Goal: Obtain resource: Download file/media

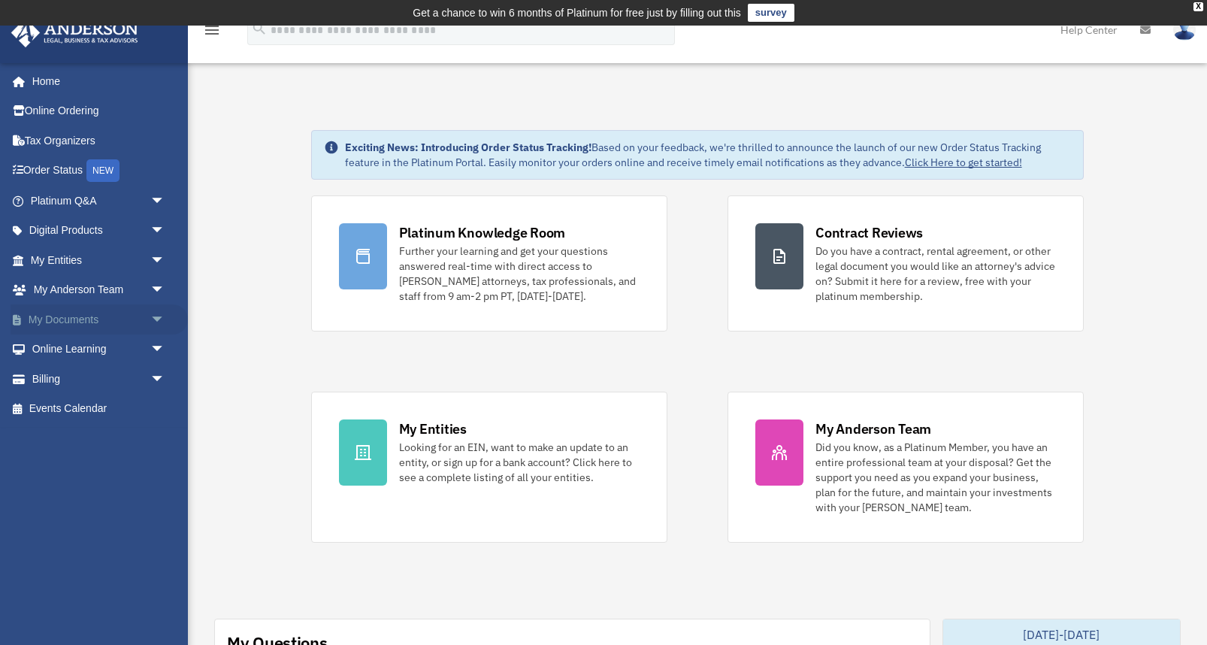
click at [127, 326] on link "My Documents arrow_drop_down" at bounding box center [99, 319] width 177 height 30
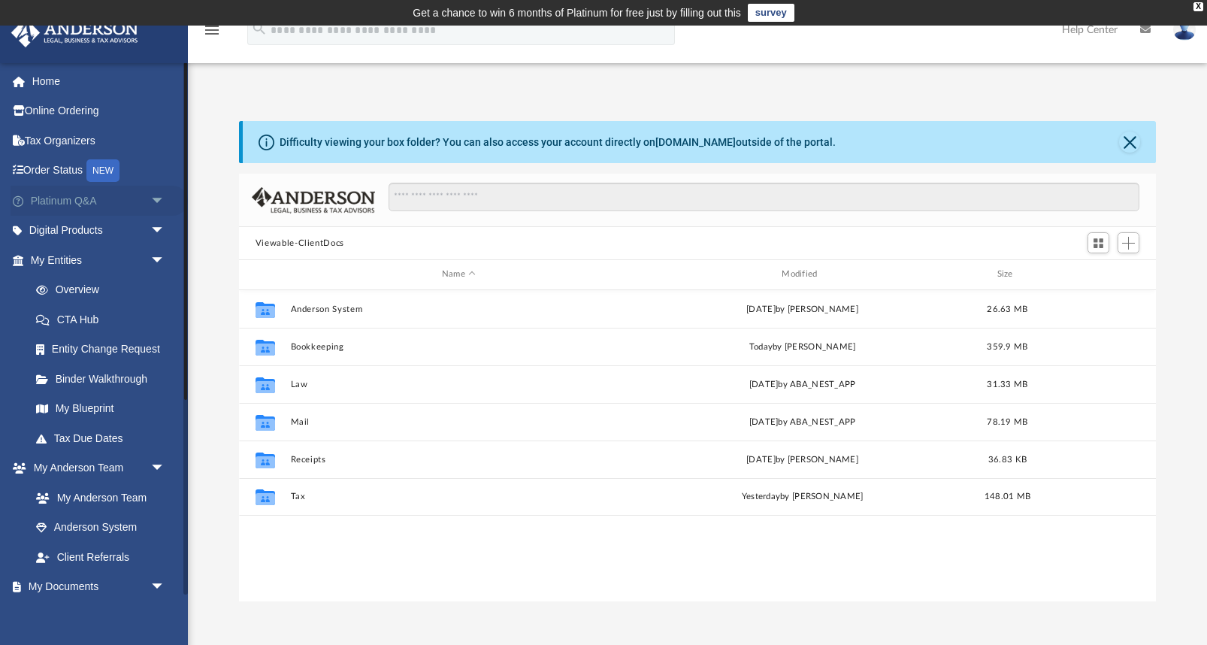
scroll to position [341, 917]
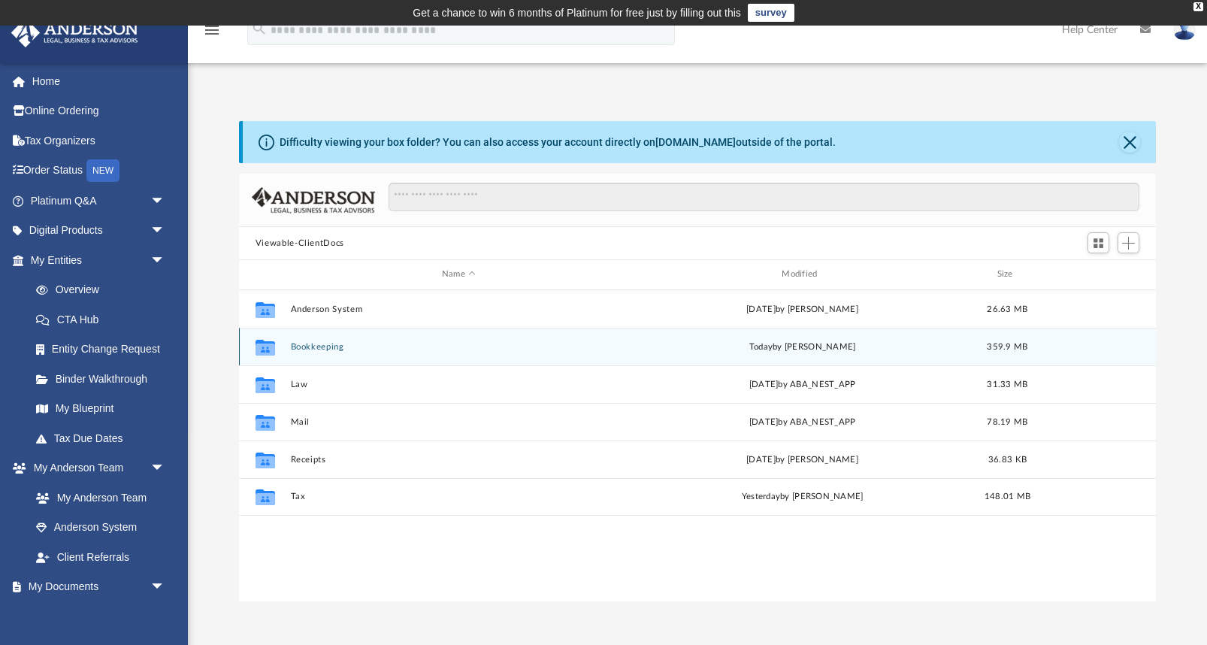
click at [332, 348] on button "Bookkeeping" at bounding box center [458, 347] width 337 height 10
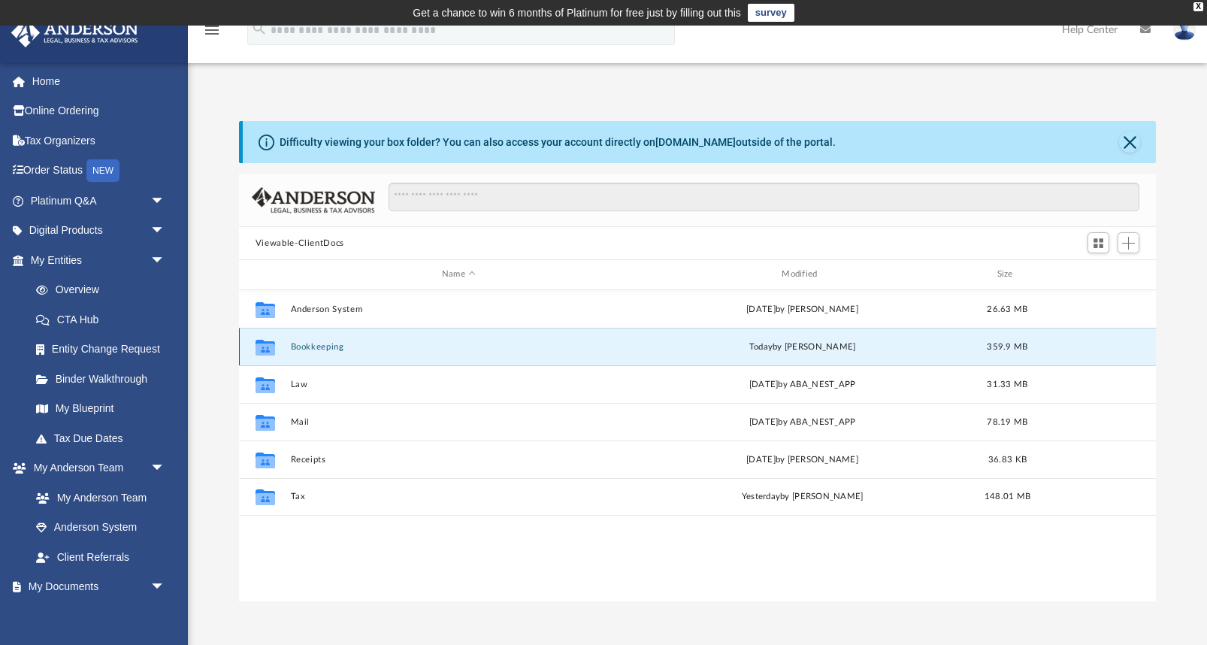
click at [332, 348] on button "Bookkeeping" at bounding box center [458, 347] width 337 height 10
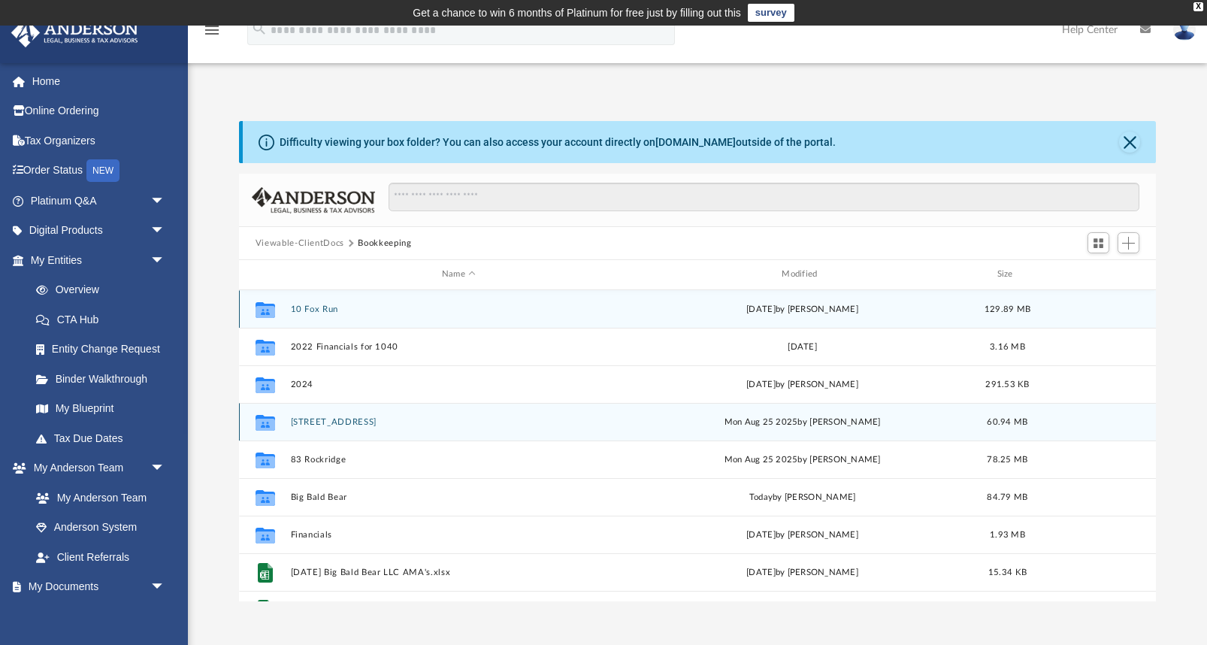
scroll to position [26, 0]
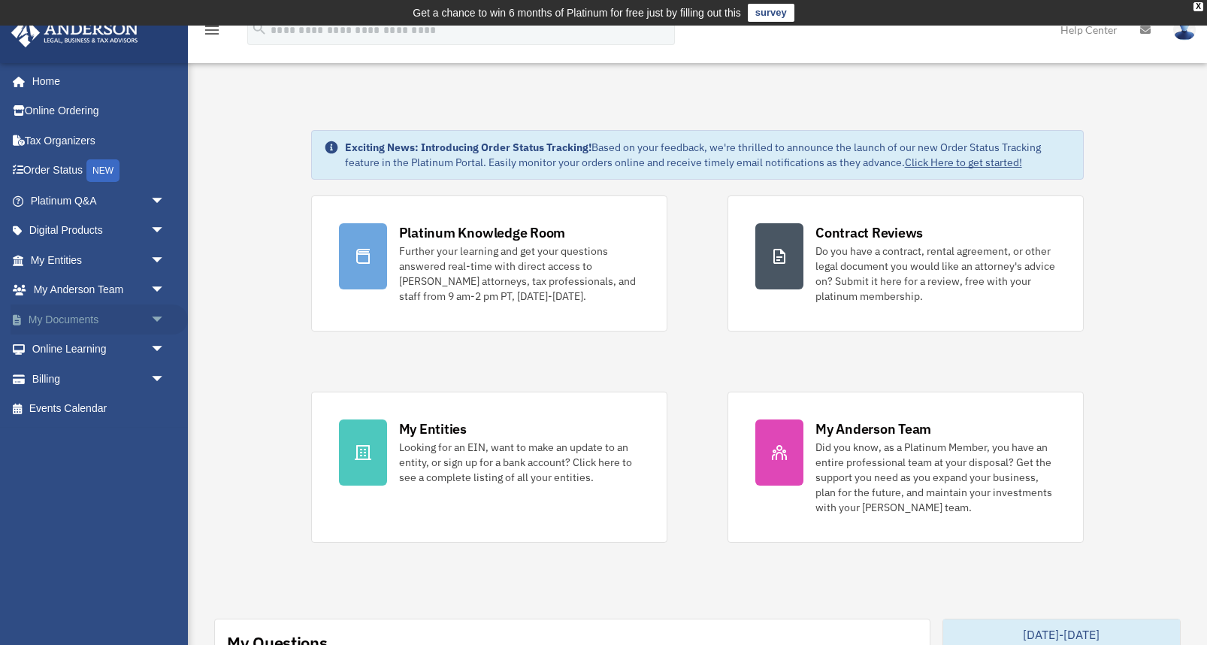
click at [76, 316] on link "My Documents arrow_drop_down" at bounding box center [99, 319] width 177 height 30
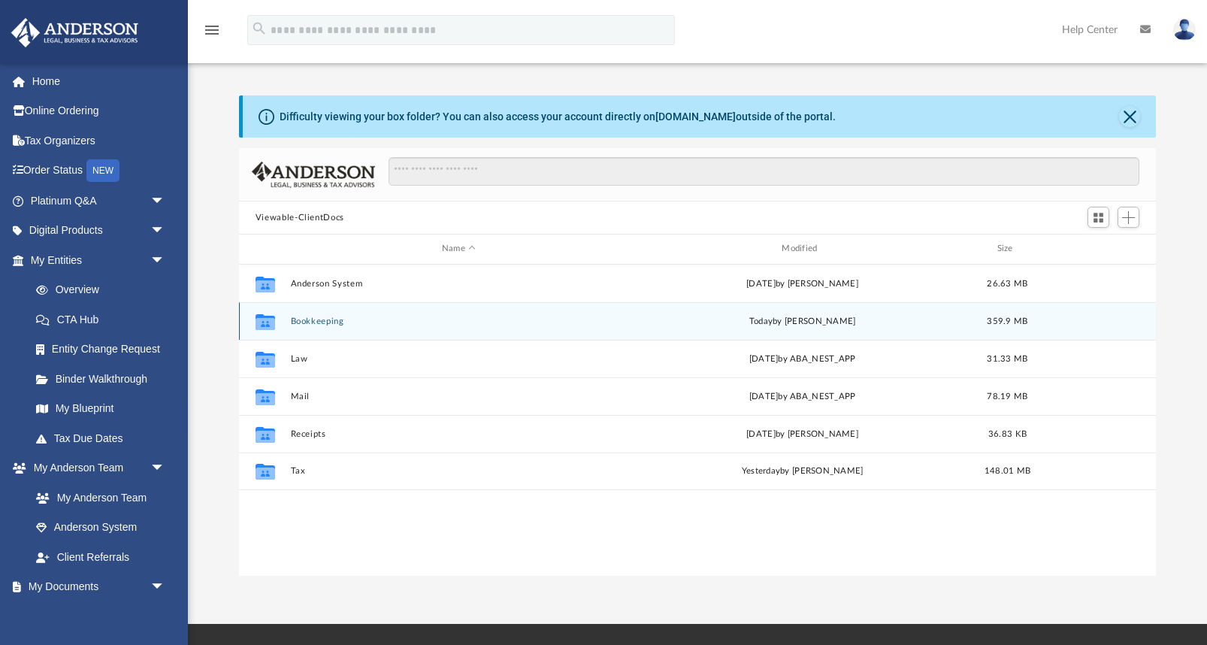
scroll to position [341, 917]
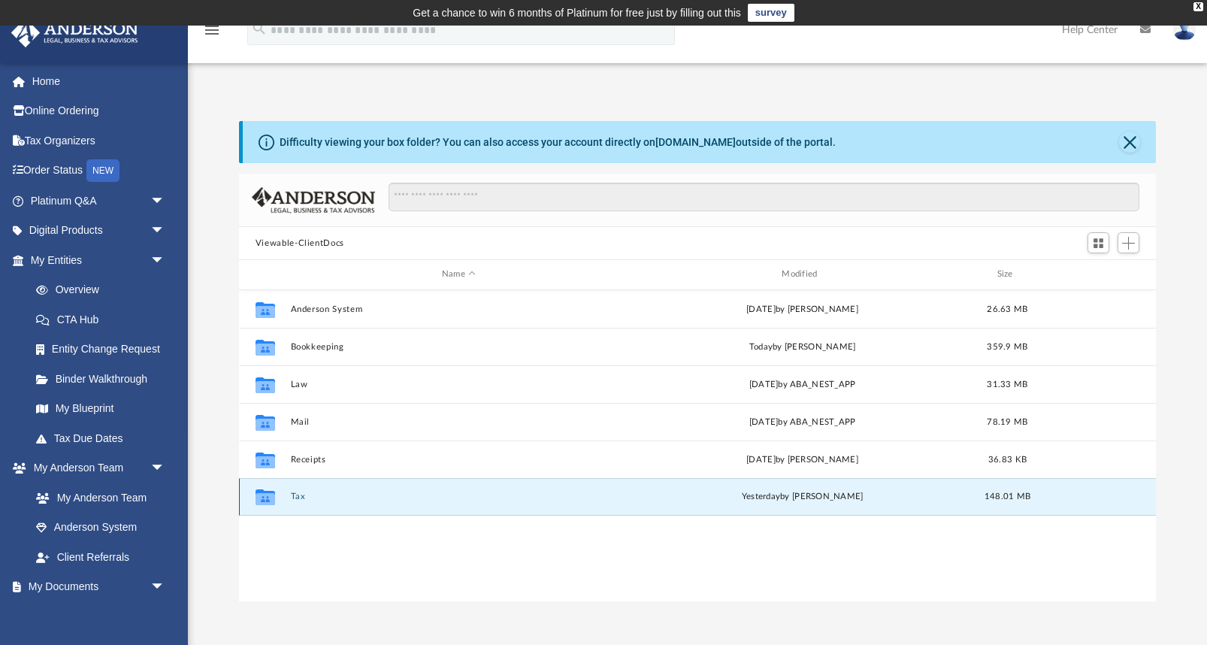
click at [352, 493] on button "Tax" at bounding box center [458, 496] width 337 height 10
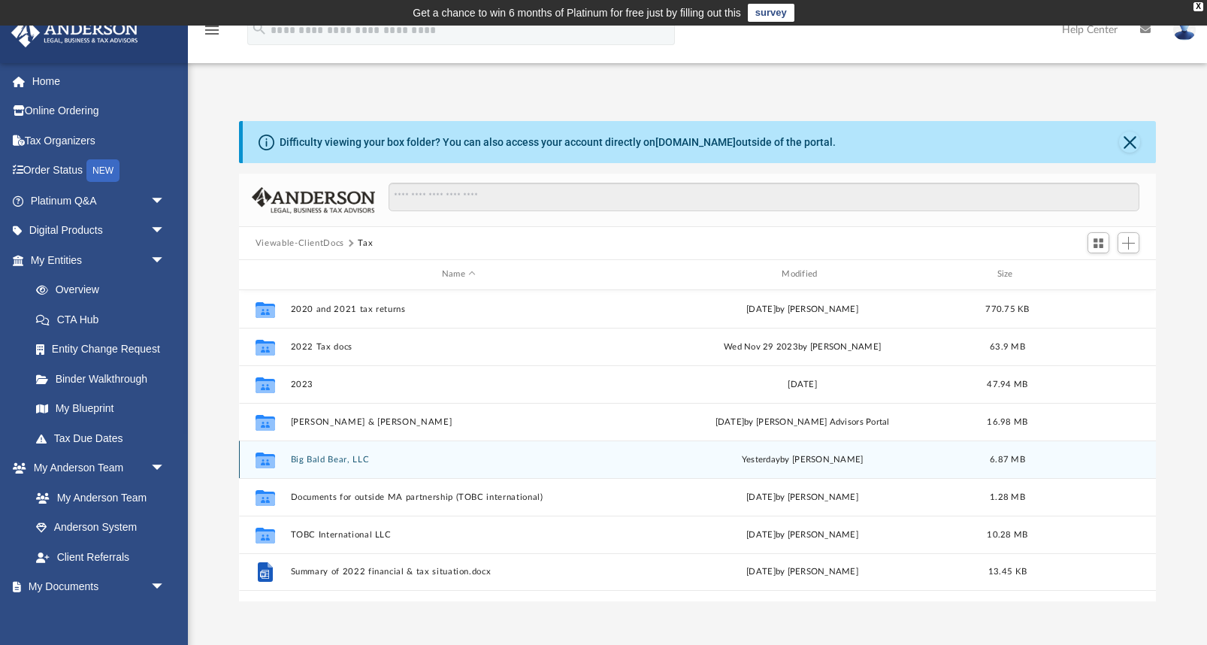
click at [452, 468] on div "Collaborated Folder Big Bald Bear, LLC yesterday by Alex Price 6.87 MB" at bounding box center [697, 459] width 917 height 38
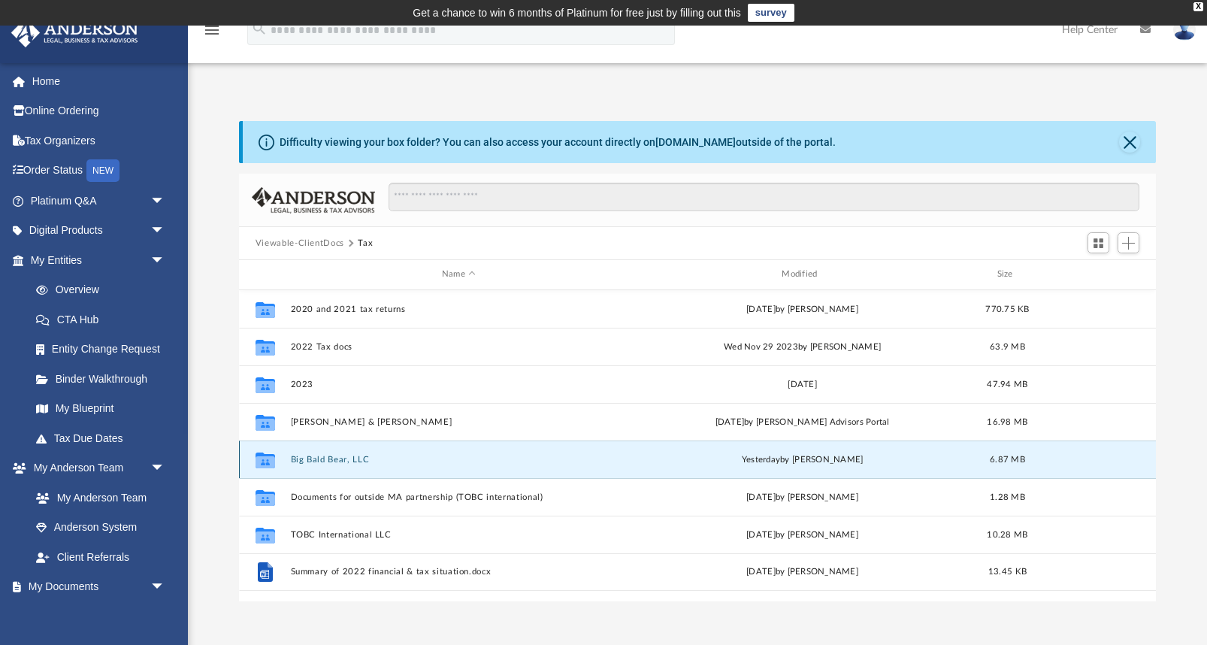
click at [452, 468] on div "Collaborated Folder Big Bald Bear, LLC yesterday by Alex Price 6.87 MB" at bounding box center [697, 459] width 917 height 38
click at [313, 458] on button "Big Bald Bear, LLC" at bounding box center [458, 460] width 337 height 10
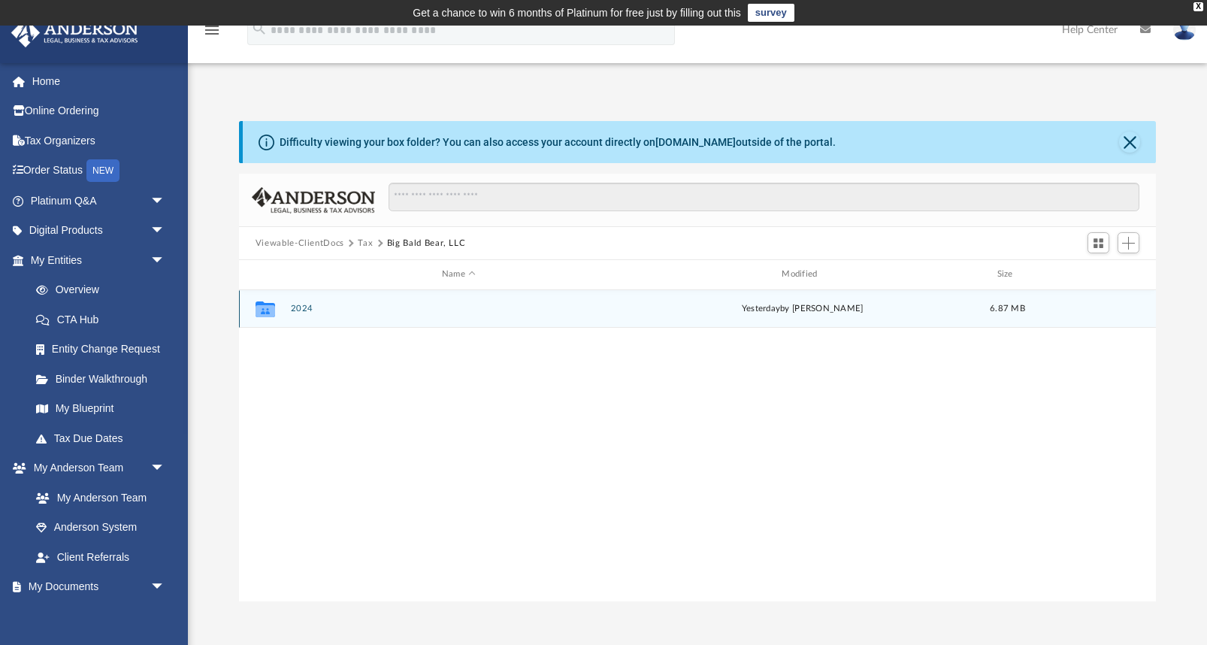
click at [291, 304] on button "2024" at bounding box center [458, 309] width 337 height 10
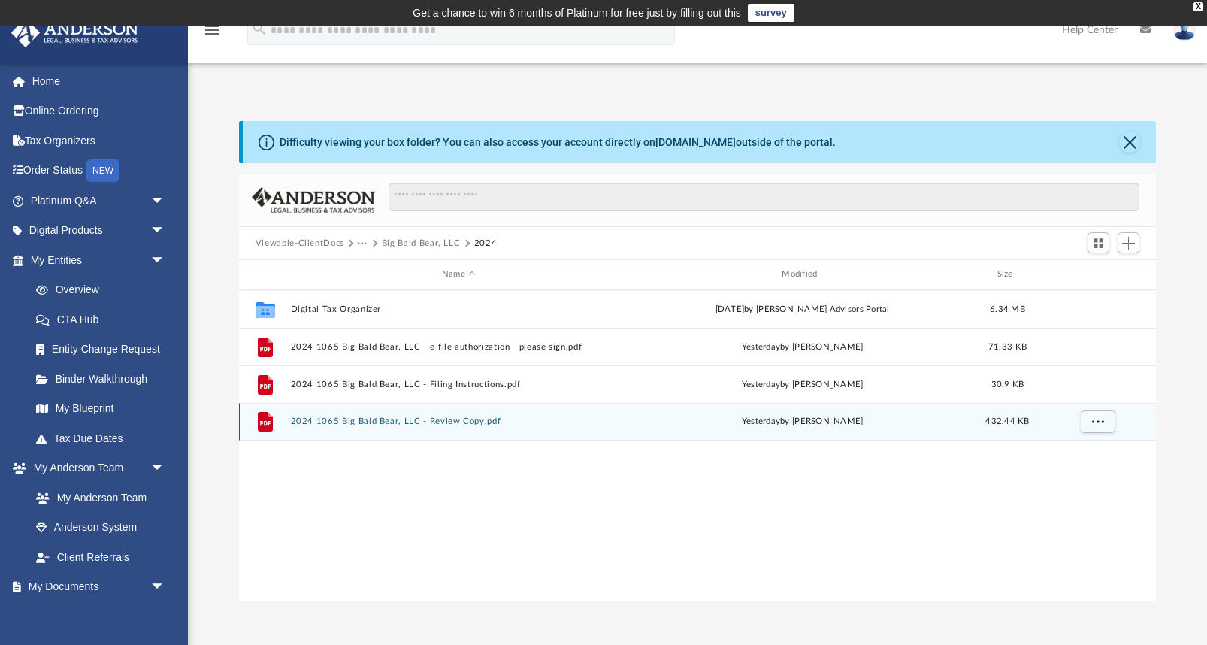
click at [331, 424] on button "2024 1065 Big Bald Bear, LLC - Review Copy.pdf" at bounding box center [458, 421] width 337 height 10
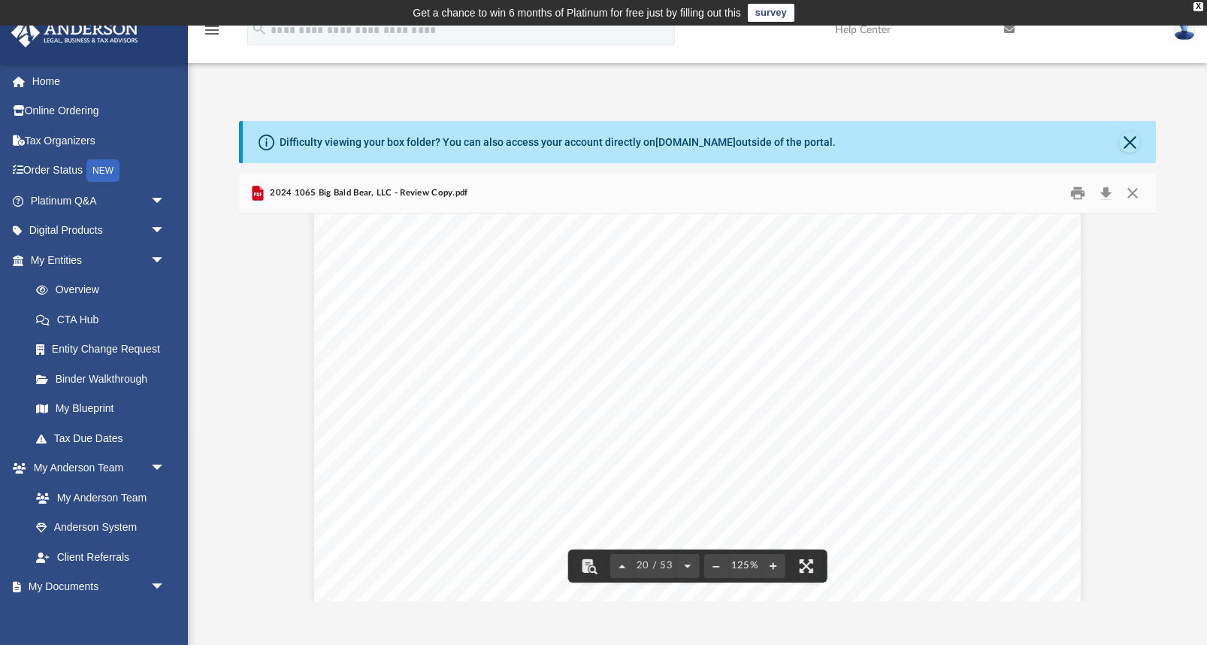
scroll to position [18335, 0]
